Goal: Task Accomplishment & Management: Use online tool/utility

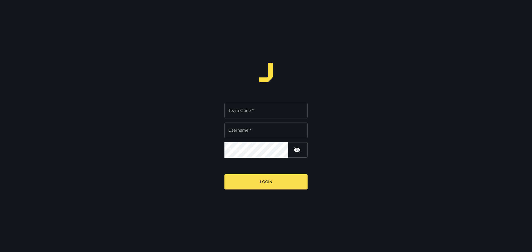
type input "**********"
click at [299, 102] on div "**********" at bounding box center [266, 128] width 83 height 59
click at [300, 103] on input "Team Code   *" at bounding box center [266, 111] width 83 height 16
click at [240, 110] on input "Team Code   *" at bounding box center [266, 111] width 83 height 16
click at [244, 109] on input "Team Code   *" at bounding box center [266, 111] width 83 height 16
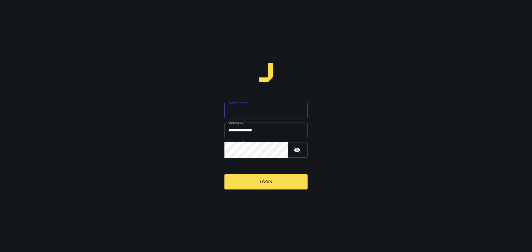
click at [265, 113] on input "Team Code   *" at bounding box center [266, 111] width 83 height 16
click at [255, 110] on input "Team Code   *" at bounding box center [266, 111] width 83 height 16
click at [255, 109] on input "Team Code   *" at bounding box center [266, 111] width 83 height 16
type input "*"
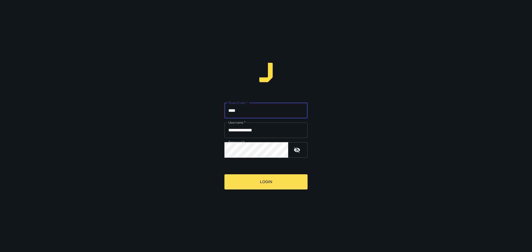
type input "****"
drag, startPoint x: 260, startPoint y: 132, endPoint x: 250, endPoint y: 134, distance: 10.2
click at [250, 134] on input "**********" at bounding box center [266, 131] width 83 height 16
click at [261, 132] on input "**********" at bounding box center [266, 131] width 83 height 16
drag, startPoint x: 261, startPoint y: 131, endPoint x: 245, endPoint y: 132, distance: 16.2
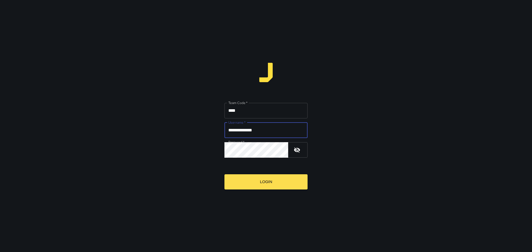
click at [245, 132] on input "**********" at bounding box center [266, 131] width 83 height 16
type input "*********"
click at [178, 148] on div "Team Code   * **** Team Code   * Username   * ********* Username   * Password  …" at bounding box center [266, 126] width 532 height 252
click at [225, 175] on button "Login" at bounding box center [266, 182] width 83 height 15
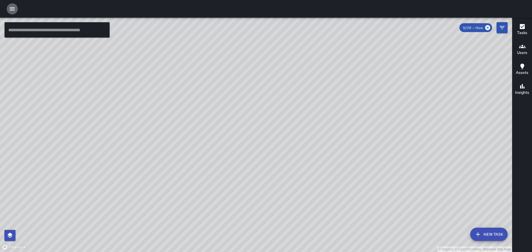
click at [10, 10] on icon "button" at bounding box center [12, 9] width 7 height 7
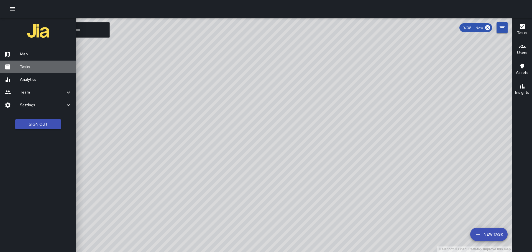
click at [30, 71] on div "Tasks" at bounding box center [38, 67] width 76 height 13
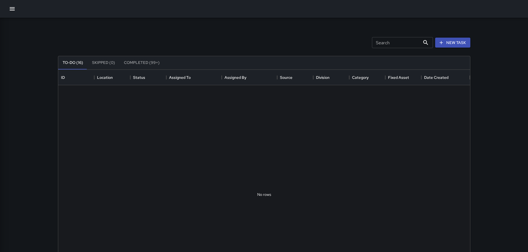
scroll to position [231, 408]
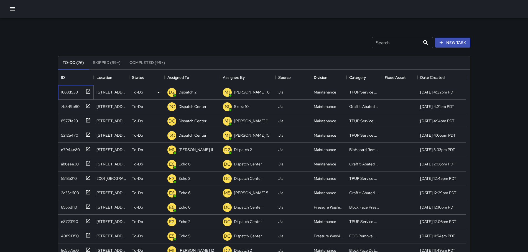
click at [88, 92] on icon at bounding box center [88, 92] width 4 height 4
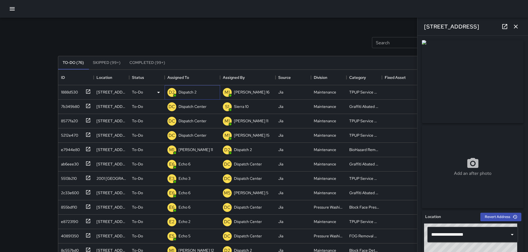
click at [188, 93] on p "Dispatch 2" at bounding box center [187, 93] width 18 height 6
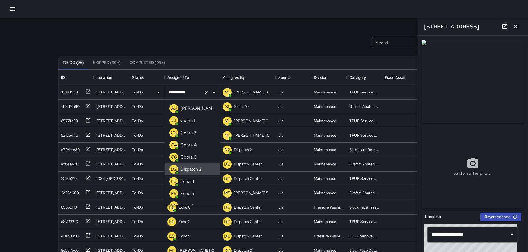
click at [206, 94] on icon "Clear" at bounding box center [207, 93] width 6 height 6
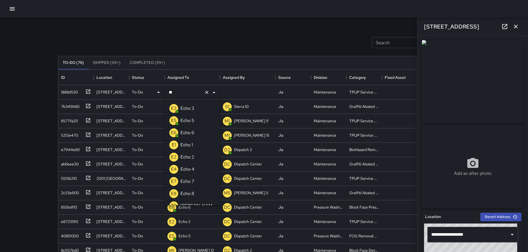
type input "***"
click at [189, 105] on p "Echo 3" at bounding box center [187, 108] width 14 height 7
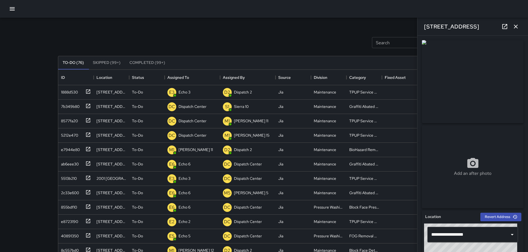
click at [518, 24] on icon "button" at bounding box center [515, 26] width 7 height 7
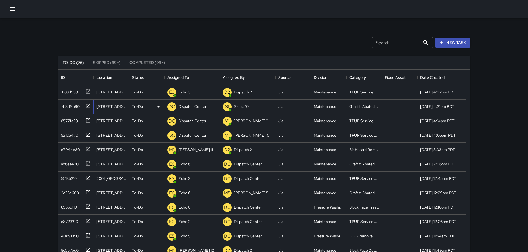
click at [88, 106] on icon at bounding box center [88, 106] width 6 height 6
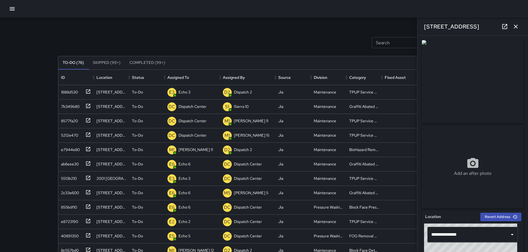
click at [515, 29] on icon "button" at bounding box center [515, 26] width 7 height 7
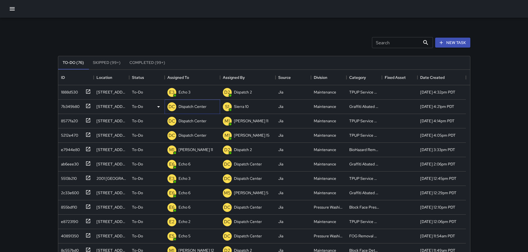
click at [188, 108] on p "Dispatch Center" at bounding box center [192, 107] width 28 height 6
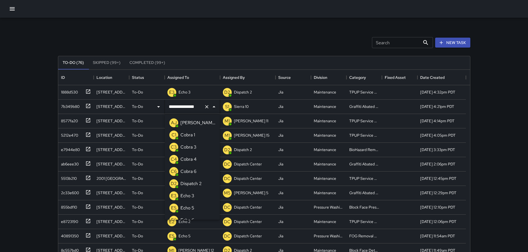
scroll to position [373, 0]
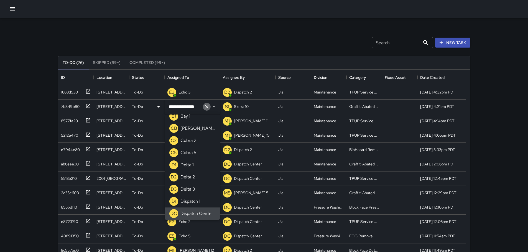
click at [206, 106] on icon "Clear" at bounding box center [206, 106] width 3 height 3
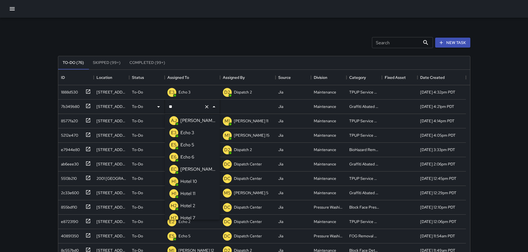
scroll to position [0, 0]
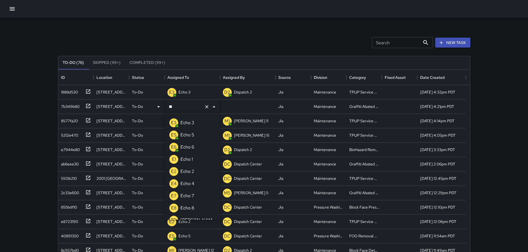
type input "***"
click at [196, 147] on li "E6 Echo 6" at bounding box center [192, 147] width 55 height 12
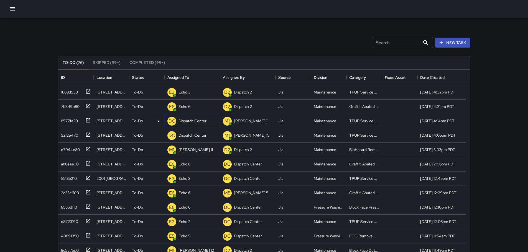
click at [187, 121] on p "Dispatch Center" at bounding box center [192, 121] width 28 height 6
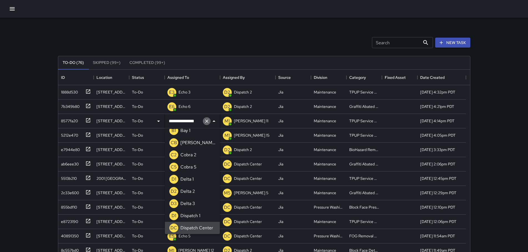
click at [205, 121] on icon "Clear" at bounding box center [207, 122] width 6 height 6
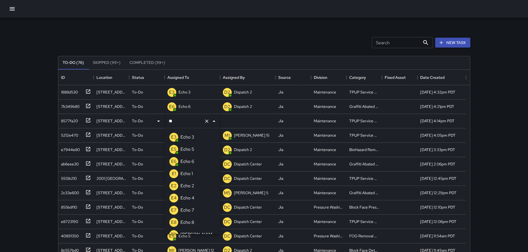
type input "***"
click at [191, 138] on p "Echo 3" at bounding box center [187, 137] width 14 height 7
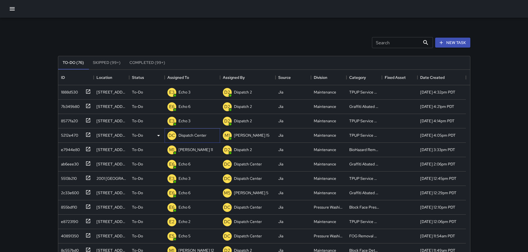
click at [199, 136] on p "Dispatch Center" at bounding box center [192, 136] width 28 height 6
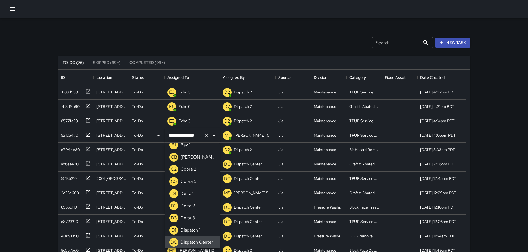
click at [207, 136] on icon "Clear" at bounding box center [207, 136] width 6 height 6
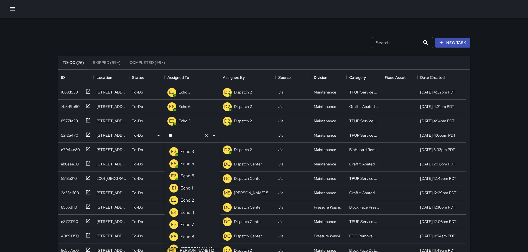
type input "***"
click at [205, 149] on li "E3 Echo 3" at bounding box center [192, 152] width 55 height 12
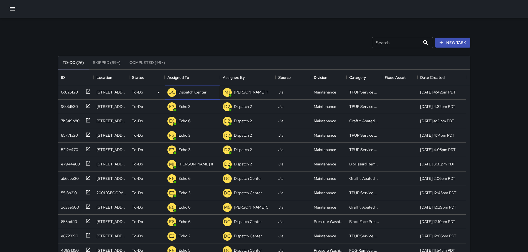
click at [198, 91] on p "Dispatch Center" at bounding box center [192, 93] width 28 height 6
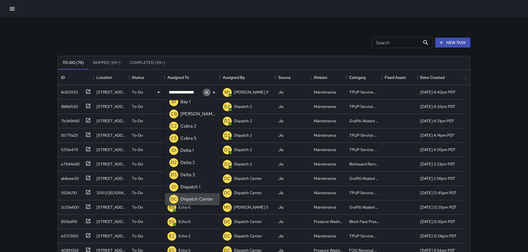
click at [208, 95] on icon "Clear" at bounding box center [207, 93] width 6 height 6
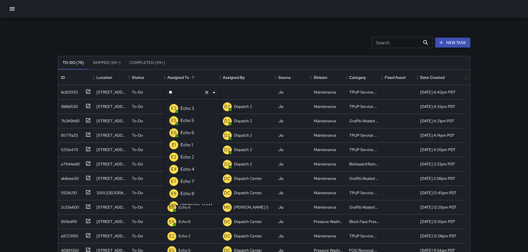
type input "***"
click at [191, 111] on p "Echo 3" at bounding box center [187, 108] width 14 height 7
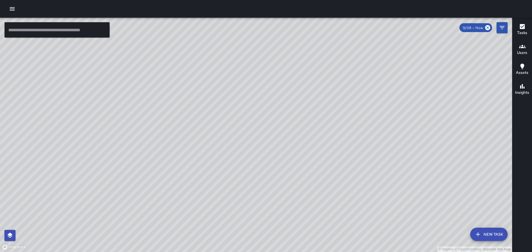
click at [13, 8] on icon "button" at bounding box center [12, 9] width 7 height 7
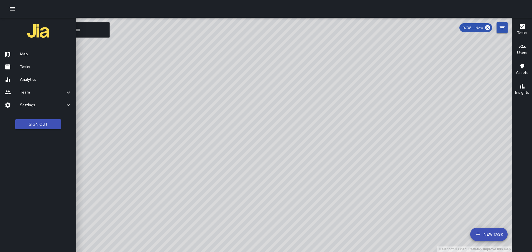
click at [26, 65] on h6 "Tasks" at bounding box center [46, 67] width 52 height 6
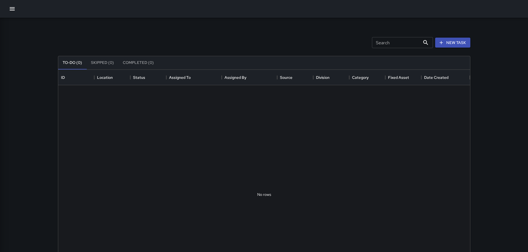
scroll to position [231, 408]
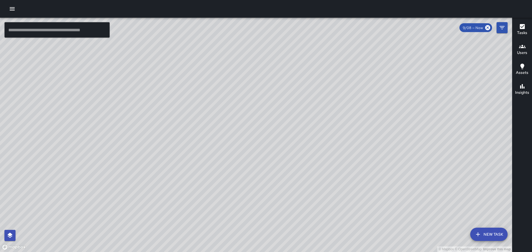
click at [10, 6] on icon "button" at bounding box center [12, 9] width 7 height 7
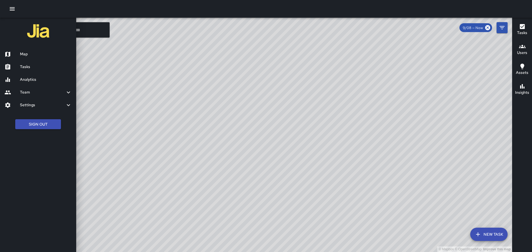
click at [24, 66] on h6 "Tasks" at bounding box center [46, 67] width 52 height 6
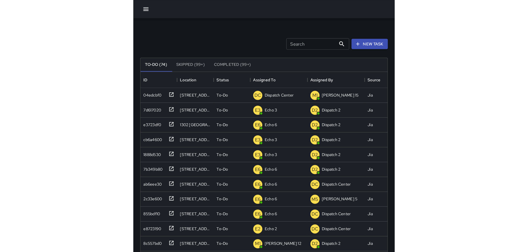
scroll to position [231, 408]
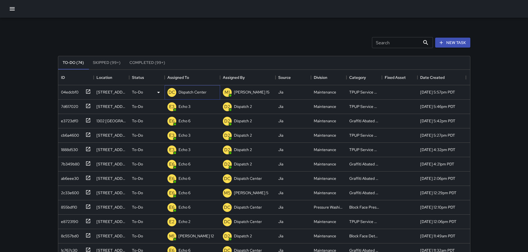
click at [209, 94] on div "DC Dispatch Center" at bounding box center [192, 92] width 55 height 14
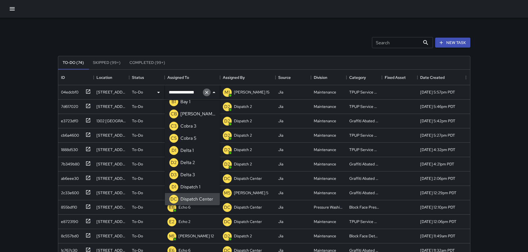
click at [210, 94] on button "Clear" at bounding box center [207, 93] width 8 height 8
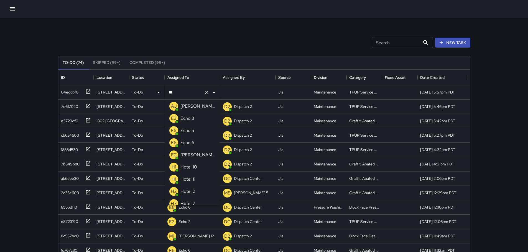
scroll to position [0, 0]
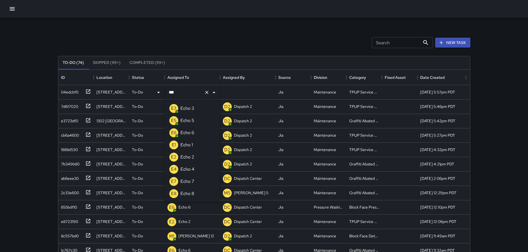
type input "****"
click at [198, 108] on li "E3 Echo 3" at bounding box center [192, 109] width 55 height 12
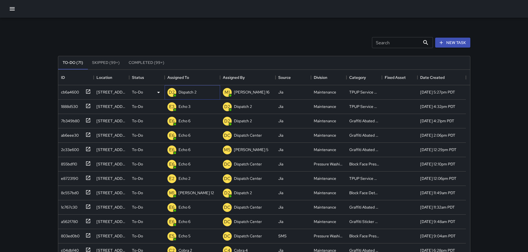
click at [185, 93] on p "Dispatch 2" at bounding box center [187, 93] width 18 height 6
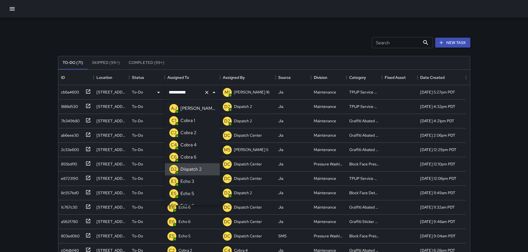
click at [204, 95] on icon "Clear" at bounding box center [207, 93] width 6 height 6
type input "**"
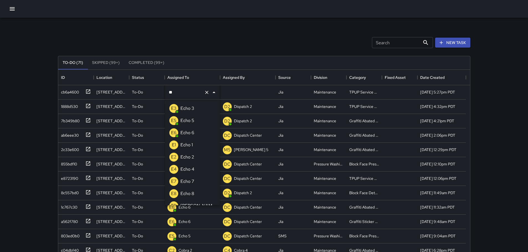
click at [191, 106] on p "Echo 3" at bounding box center [187, 108] width 14 height 7
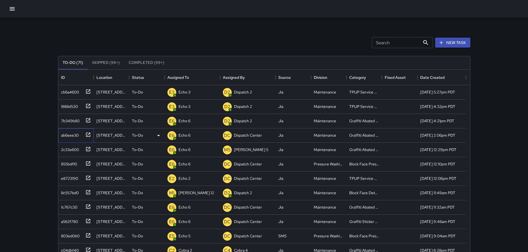
click at [88, 137] on icon at bounding box center [88, 135] width 4 height 4
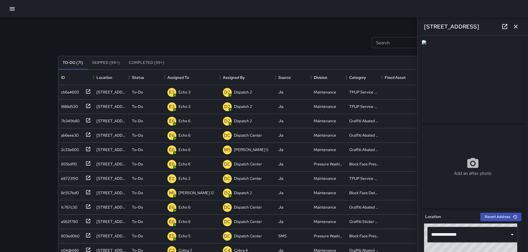
click at [517, 30] on icon "button" at bounding box center [515, 26] width 7 height 7
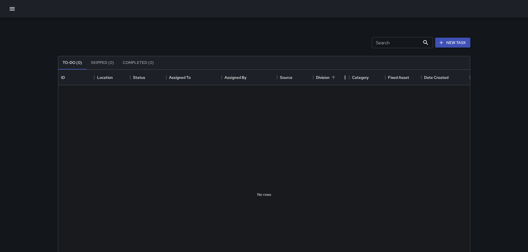
scroll to position [231, 408]
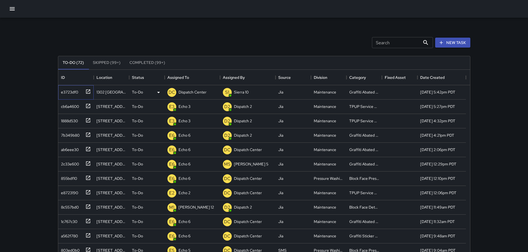
click at [89, 93] on icon at bounding box center [88, 92] width 6 height 6
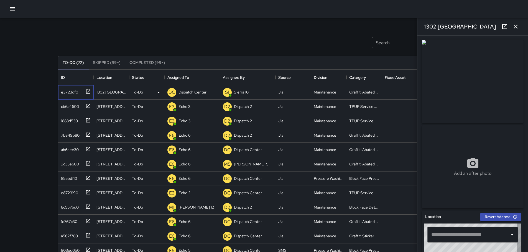
type input "**********"
click at [195, 95] on p "Dispatch Center" at bounding box center [192, 93] width 28 height 6
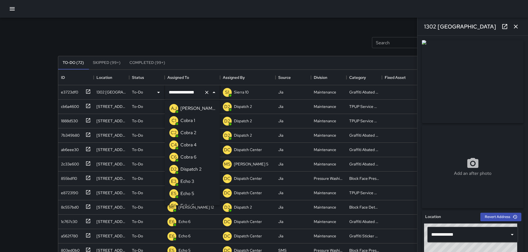
scroll to position [373, 0]
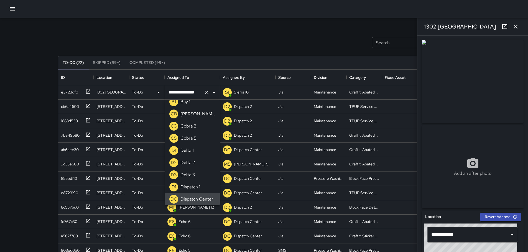
click at [206, 94] on icon "Clear" at bounding box center [207, 93] width 6 height 6
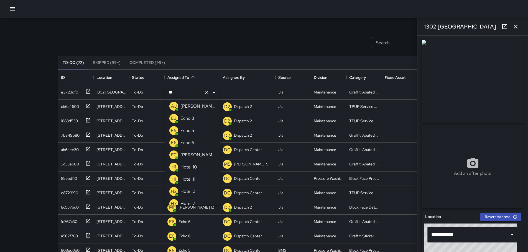
scroll to position [0, 0]
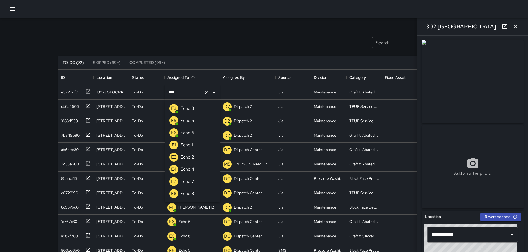
type input "****"
click at [187, 132] on p "Echo 6" at bounding box center [187, 133] width 14 height 7
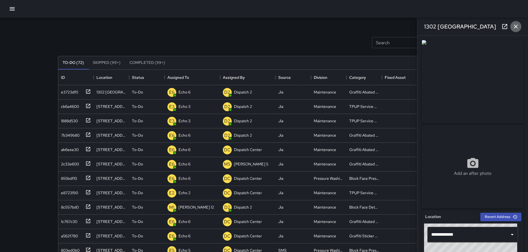
click at [514, 26] on icon "button" at bounding box center [515, 26] width 7 height 7
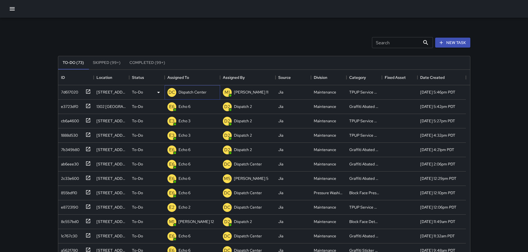
click at [187, 91] on p "Dispatch Center" at bounding box center [192, 93] width 28 height 6
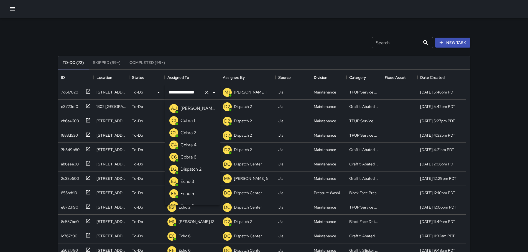
scroll to position [373, 0]
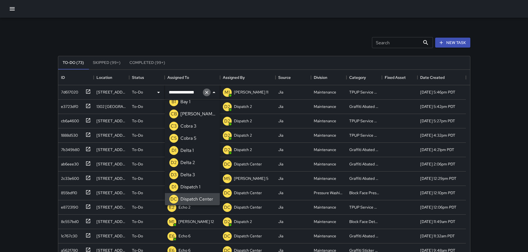
click at [208, 94] on icon "Clear" at bounding box center [206, 92] width 3 height 3
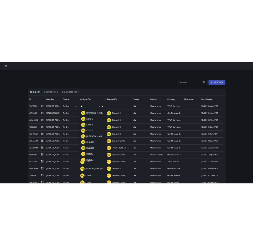
scroll to position [0, 0]
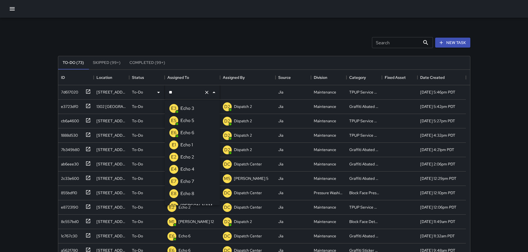
type input "***"
click at [182, 109] on p "Echo 3" at bounding box center [187, 108] width 14 height 7
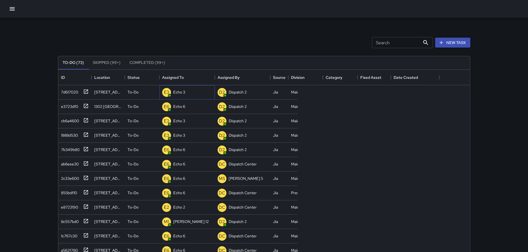
scroll to position [231, 408]
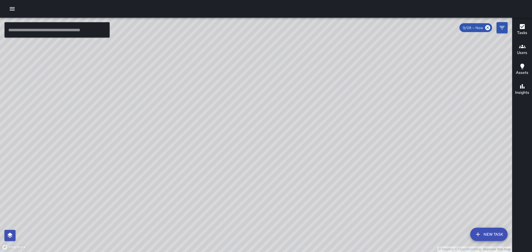
click at [16, 10] on div at bounding box center [266, 9] width 532 height 18
click at [12, 9] on icon "button" at bounding box center [12, 8] width 5 height 3
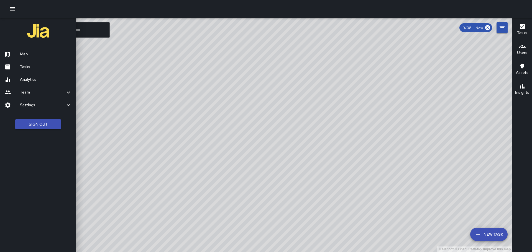
click at [376, 90] on div at bounding box center [266, 126] width 532 height 252
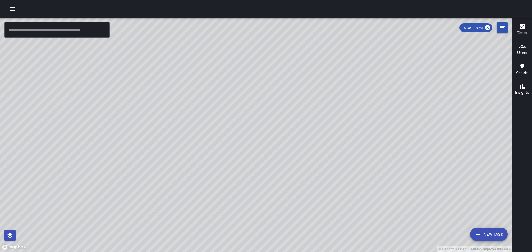
drag, startPoint x: 275, startPoint y: 137, endPoint x: 279, endPoint y: 204, distance: 67.5
click at [279, 204] on div "© Mapbox © OpenStreetMap Improve this map" at bounding box center [256, 135] width 512 height 235
drag, startPoint x: 273, startPoint y: 132, endPoint x: 305, endPoint y: 107, distance: 40.9
click at [307, 106] on div "© Mapbox © OpenStreetMap Improve this map" at bounding box center [256, 135] width 512 height 235
drag, startPoint x: 303, startPoint y: 138, endPoint x: 312, endPoint y: 118, distance: 22.2
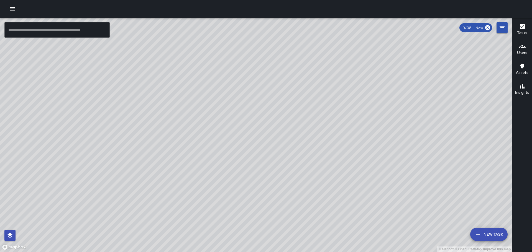
click at [312, 115] on div "© Mapbox © OpenStreetMap Improve this map" at bounding box center [256, 135] width 512 height 235
drag, startPoint x: 327, startPoint y: 144, endPoint x: 337, endPoint y: 111, distance: 34.2
click at [337, 111] on div "© Mapbox © OpenStreetMap Improve this map" at bounding box center [256, 135] width 512 height 235
